Goal: Information Seeking & Learning: Check status

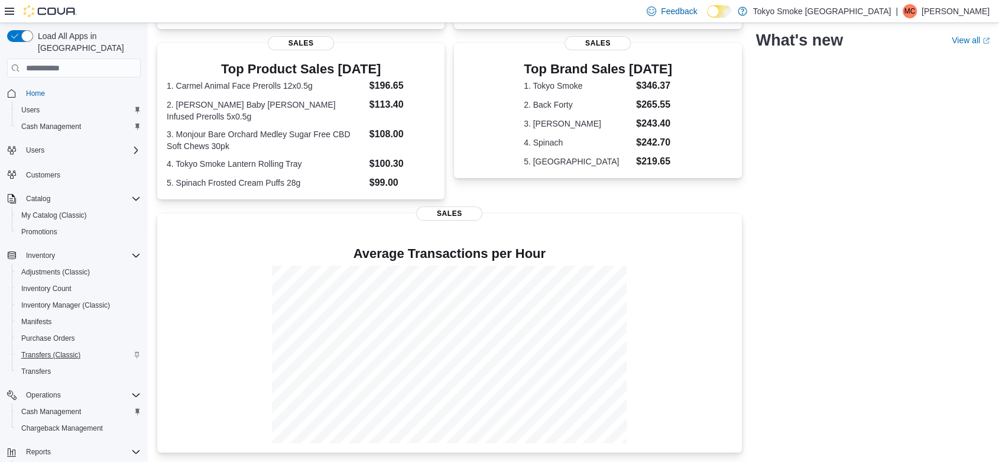
scroll to position [90, 0]
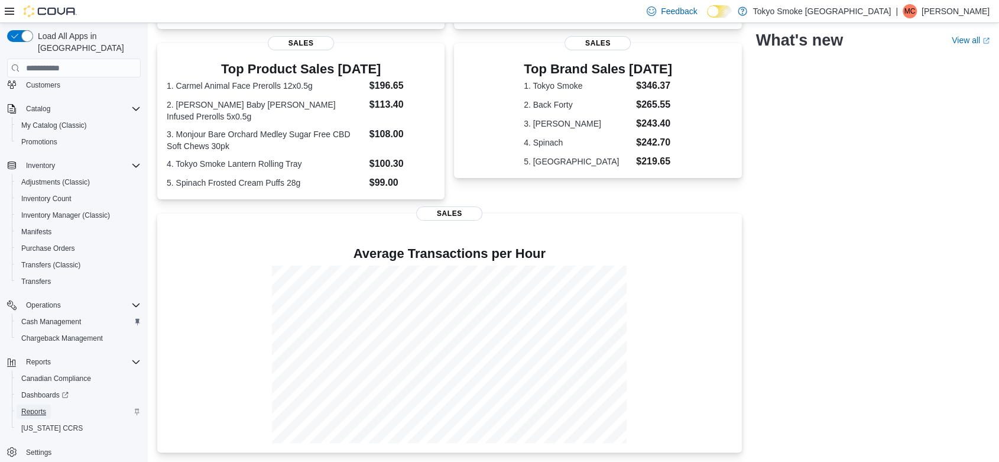
click at [31, 404] on span "Reports" at bounding box center [33, 411] width 25 height 14
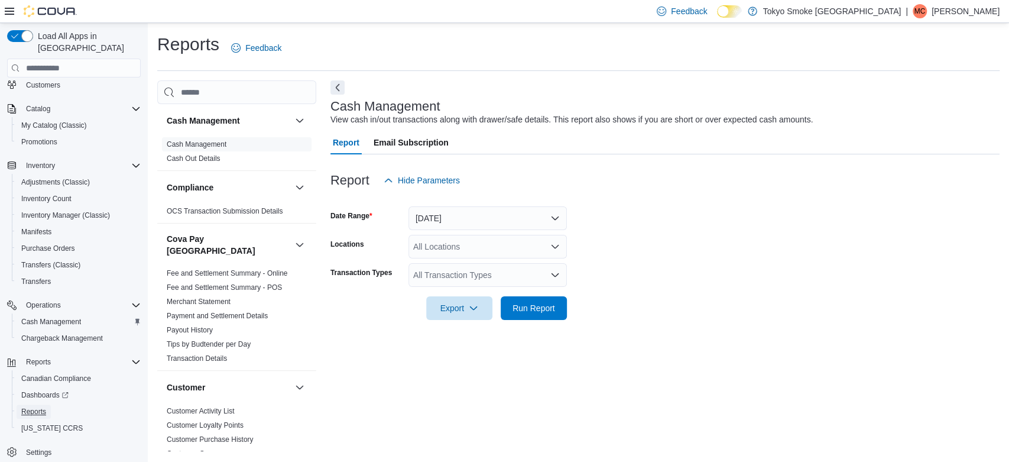
scroll to position [779, 0]
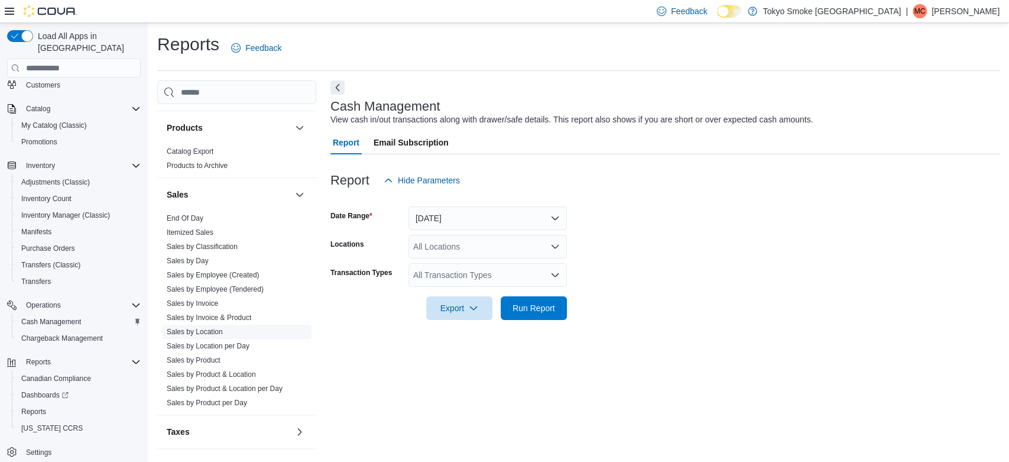
click at [207, 327] on link "Sales by Location" at bounding box center [195, 331] width 56 height 8
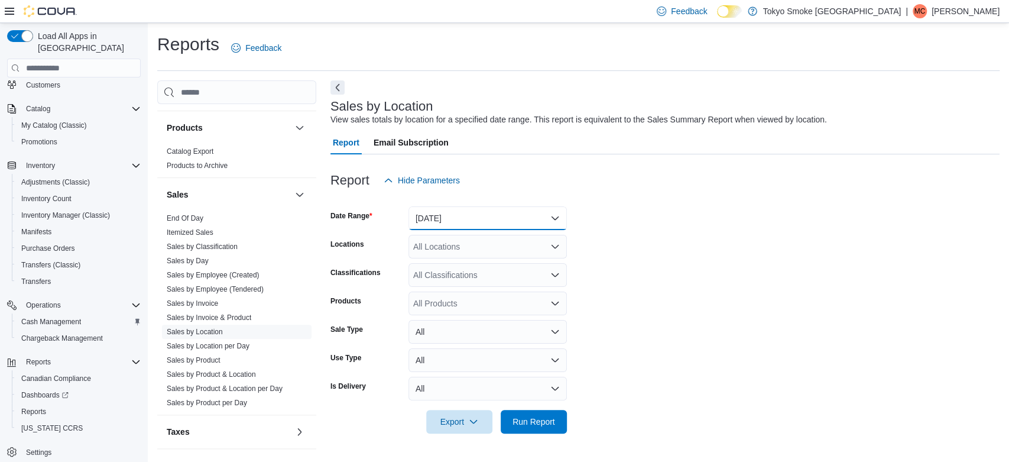
click at [431, 224] on button "[DATE]" at bounding box center [487, 218] width 158 height 24
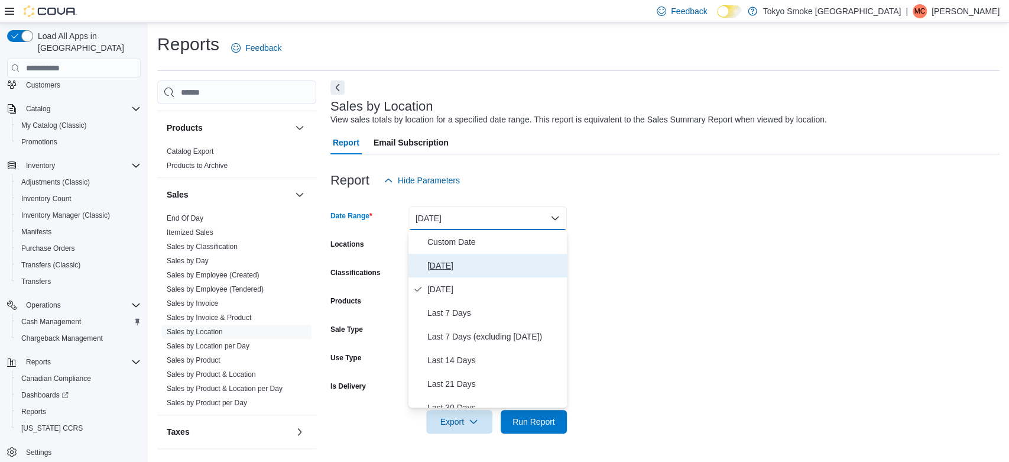
click at [435, 260] on span "[DATE]" at bounding box center [494, 265] width 135 height 14
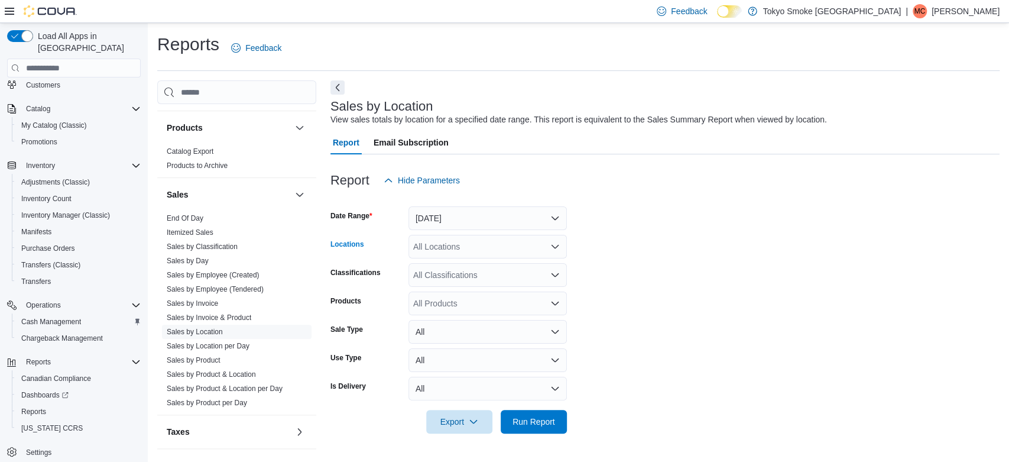
click at [430, 253] on div "All Locations" at bounding box center [487, 247] width 158 height 24
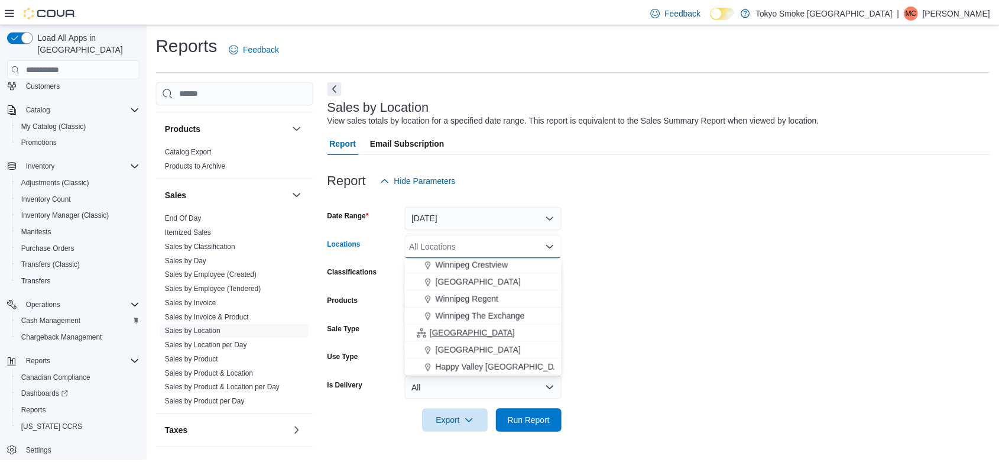
scroll to position [256, 0]
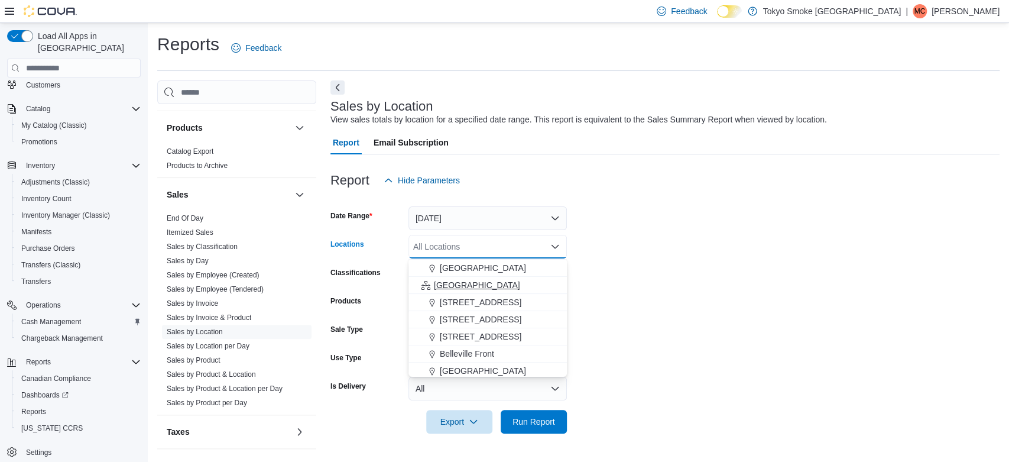
click at [440, 287] on span "[GEOGRAPHIC_DATA]" at bounding box center [477, 285] width 86 height 12
click at [717, 316] on form "Date Range [DATE] Locations [GEOGRAPHIC_DATA] Combo box. Selected. [GEOGRAPHIC_…" at bounding box center [664, 312] width 669 height 241
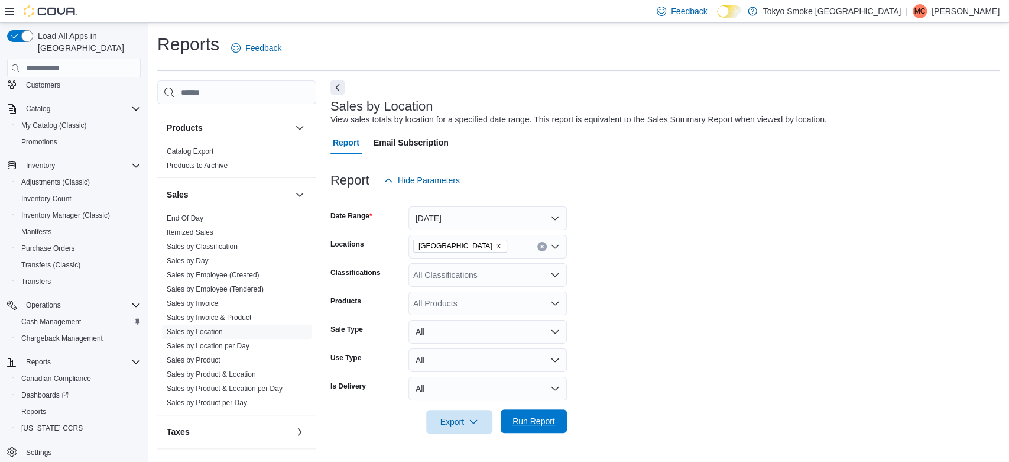
click at [525, 420] on span "Run Report" at bounding box center [533, 421] width 43 height 12
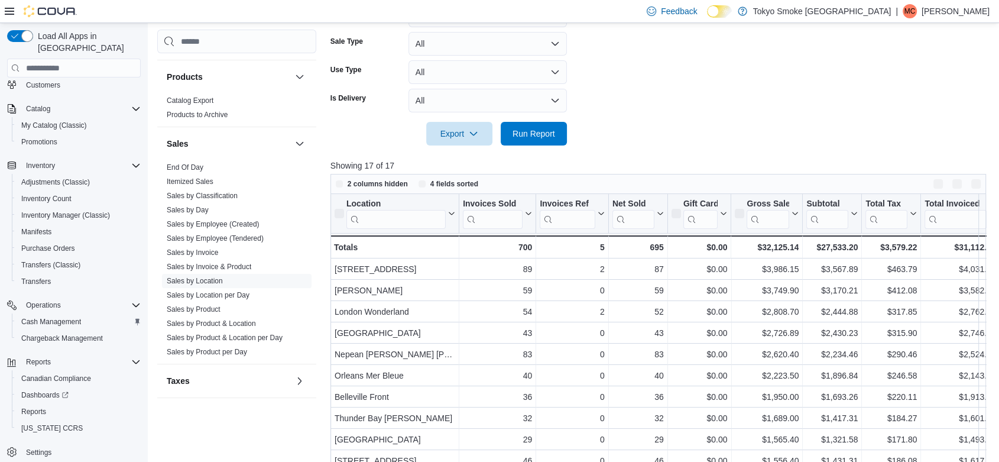
scroll to position [286, 0]
click at [538, 129] on span "Run Report" at bounding box center [533, 135] width 43 height 12
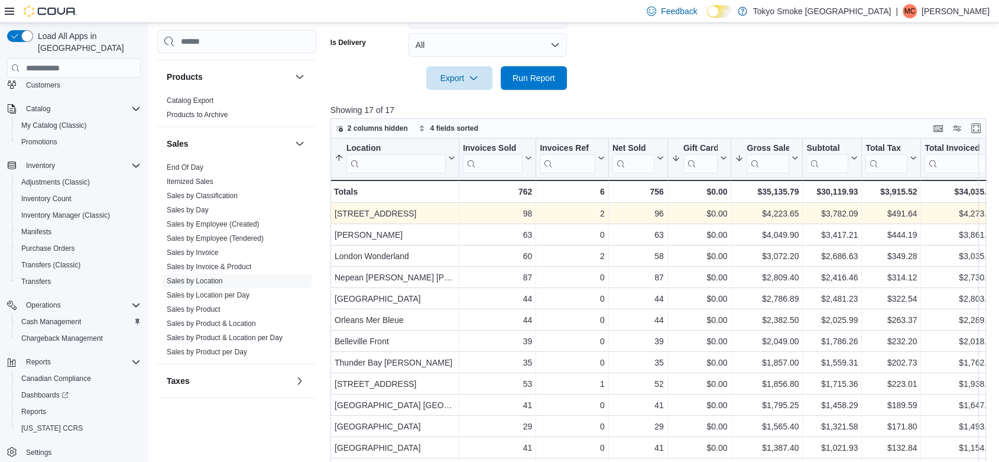
scroll to position [0, 0]
